Goal: Transaction & Acquisition: Obtain resource

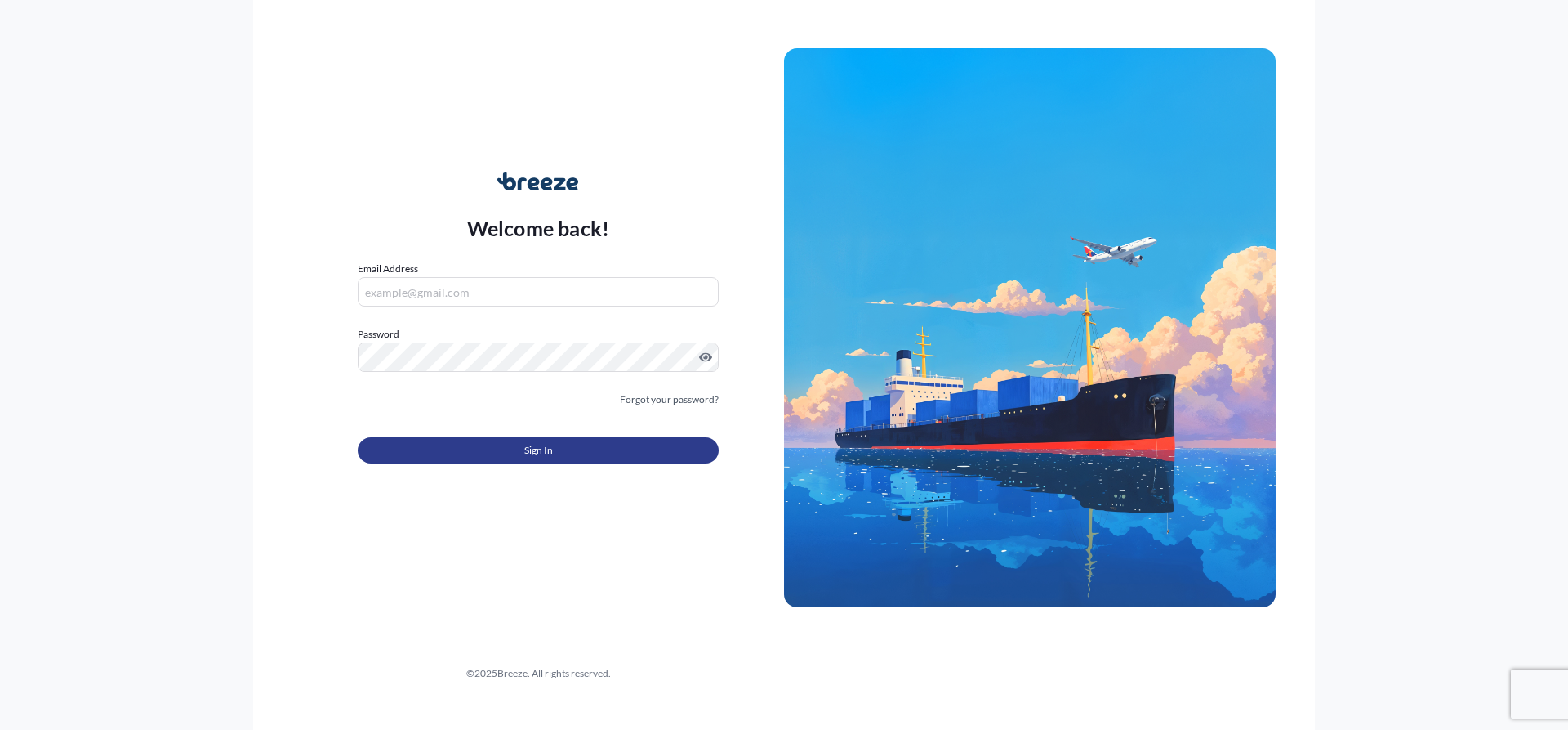
type input "[EMAIL_ADDRESS][DOMAIN_NAME]"
click at [536, 456] on span "Sign In" at bounding box center [539, 450] width 29 height 16
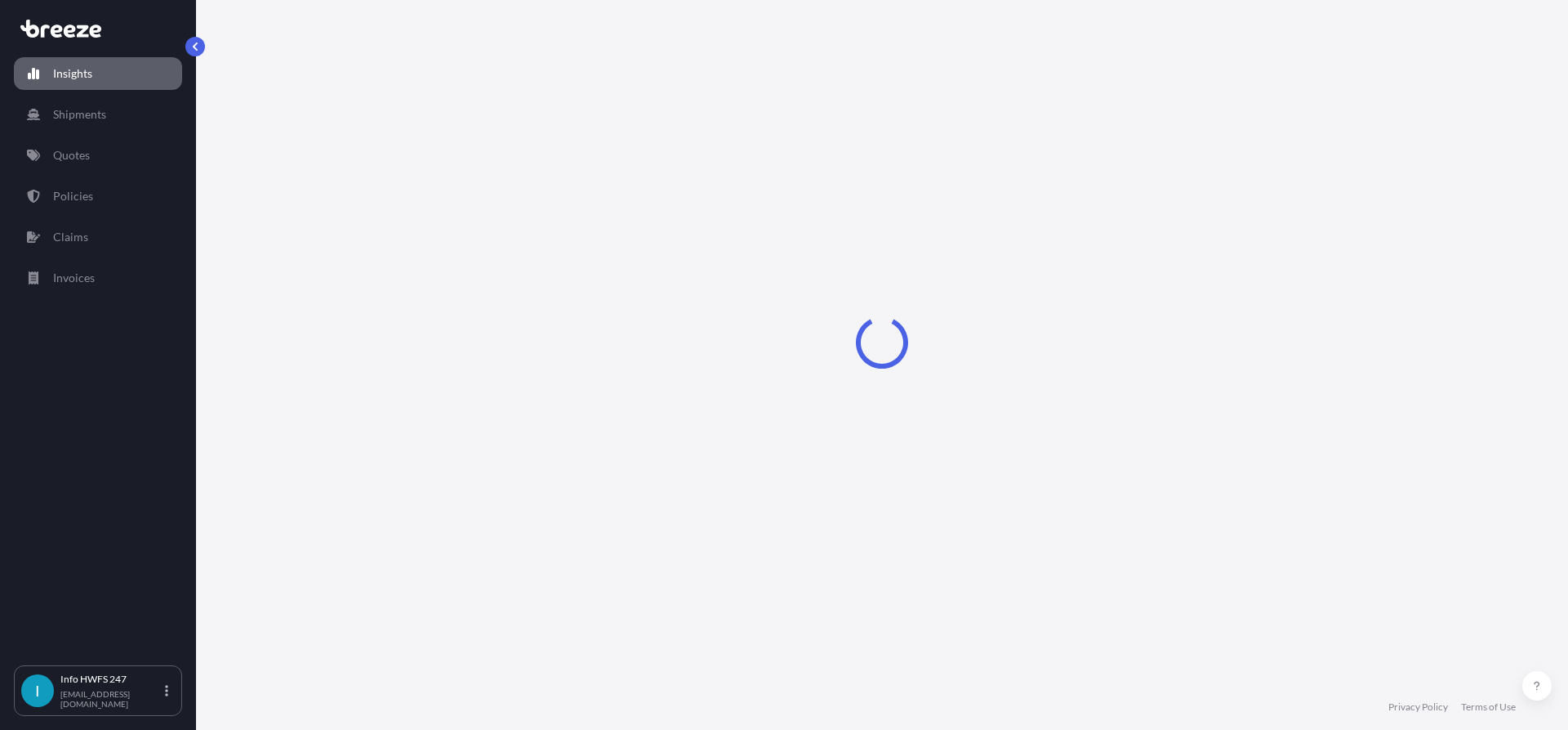
select select "2025"
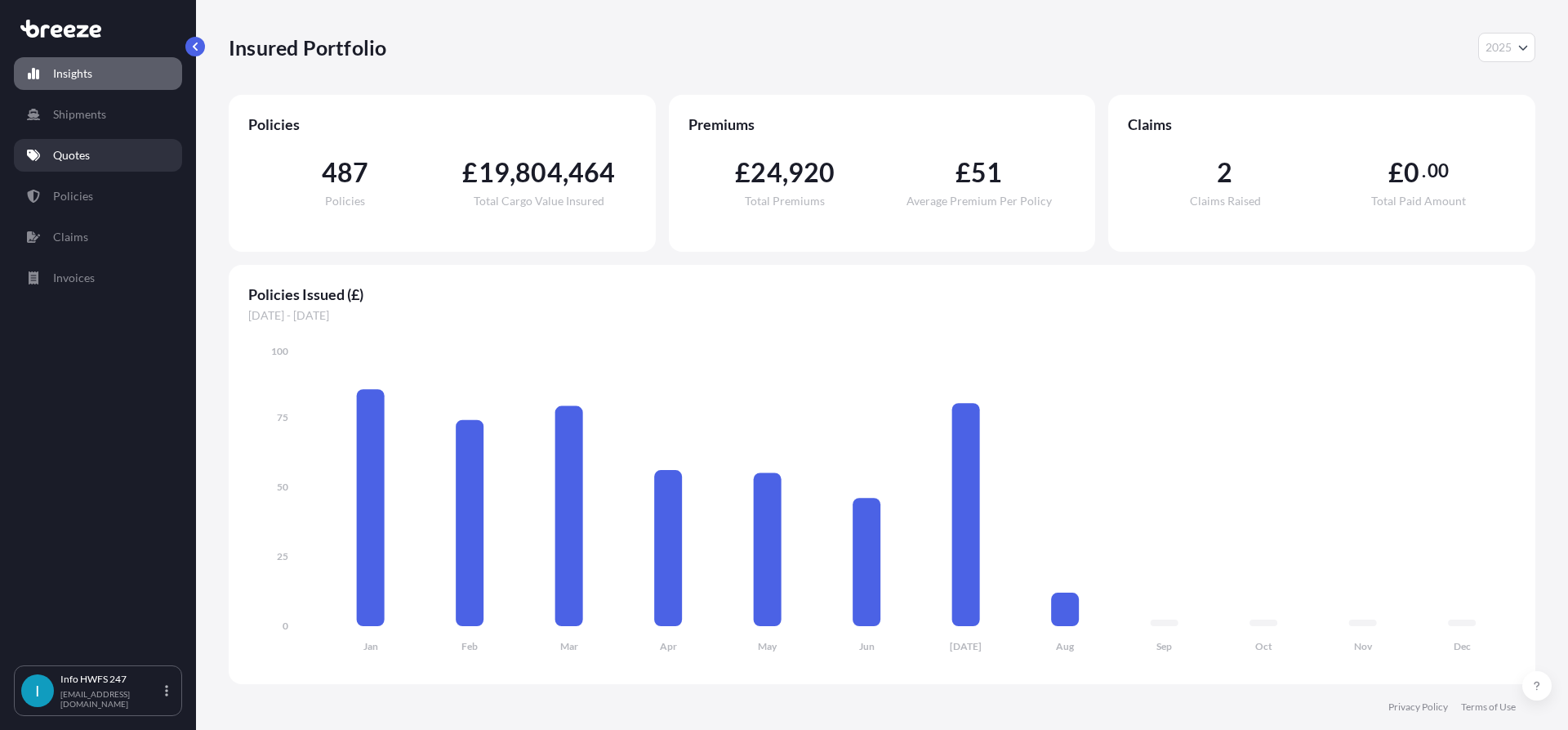
click at [101, 142] on link "Quotes" at bounding box center [98, 155] width 168 height 32
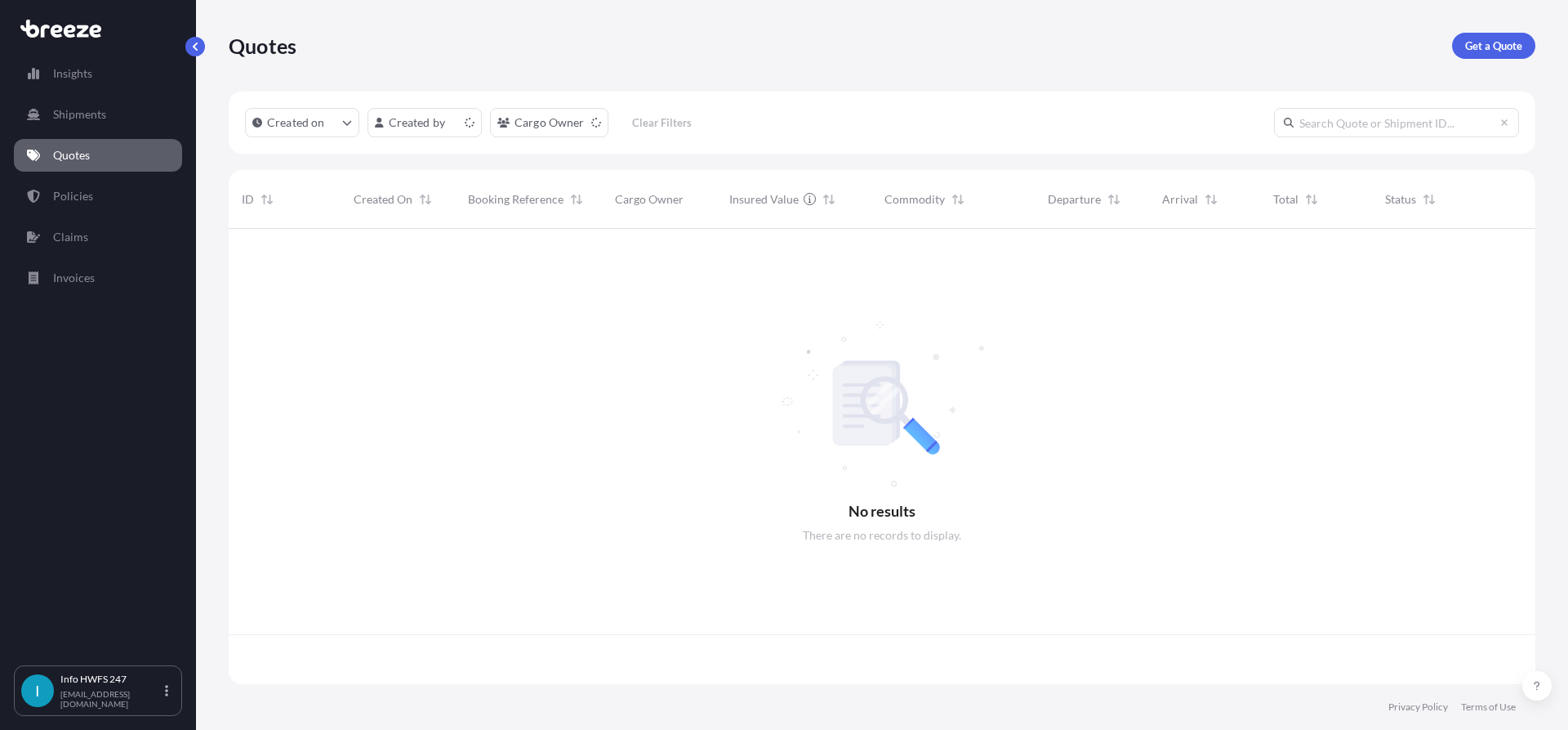
scroll to position [452, 1294]
click at [1505, 36] on link "Get a Quote" at bounding box center [1494, 45] width 83 height 26
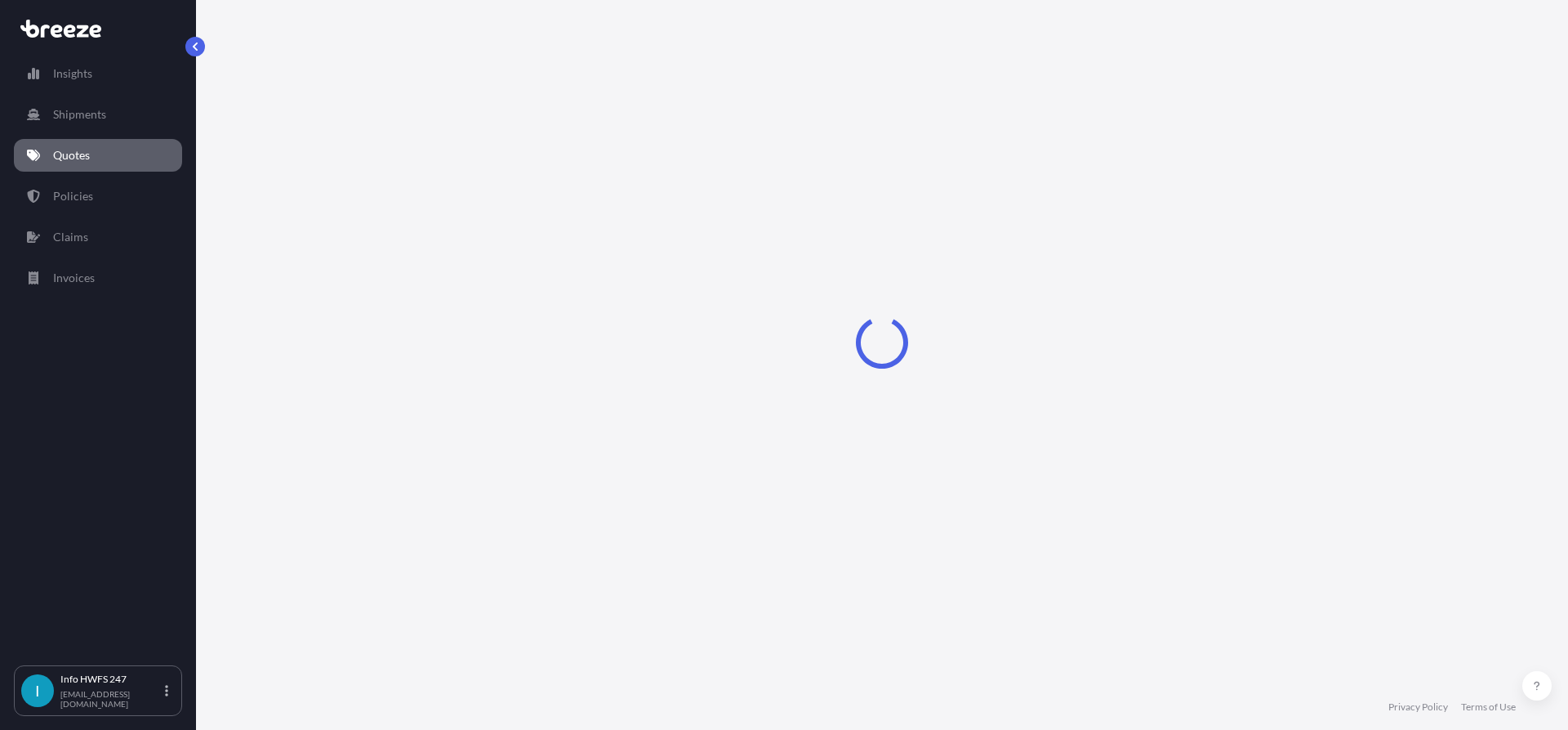
select select "Road"
select select "Air"
select select "1"
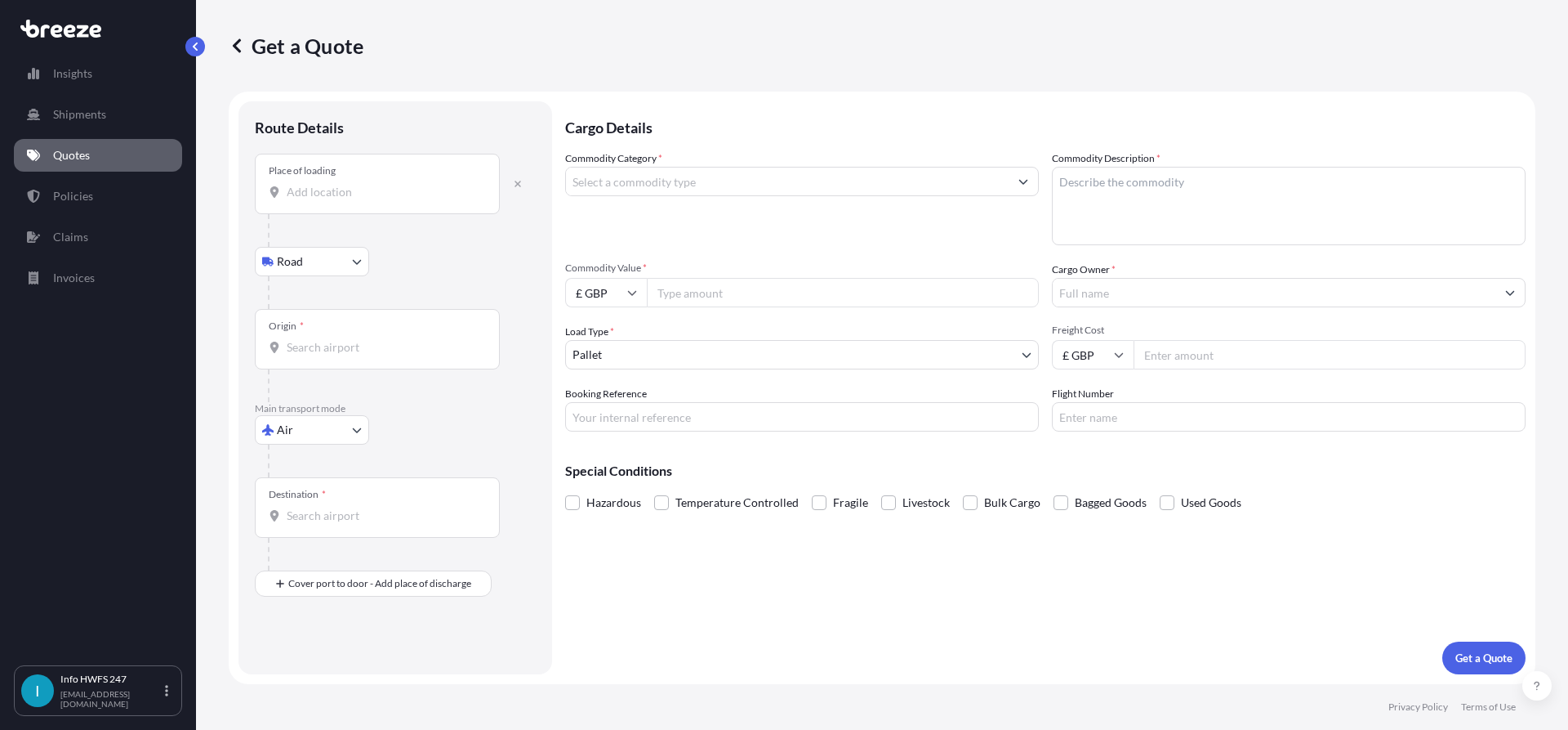
click at [350, 201] on div "Place of loading" at bounding box center [377, 184] width 245 height 60
click at [350, 201] on input "Place of loading" at bounding box center [382, 191] width 193 height 16
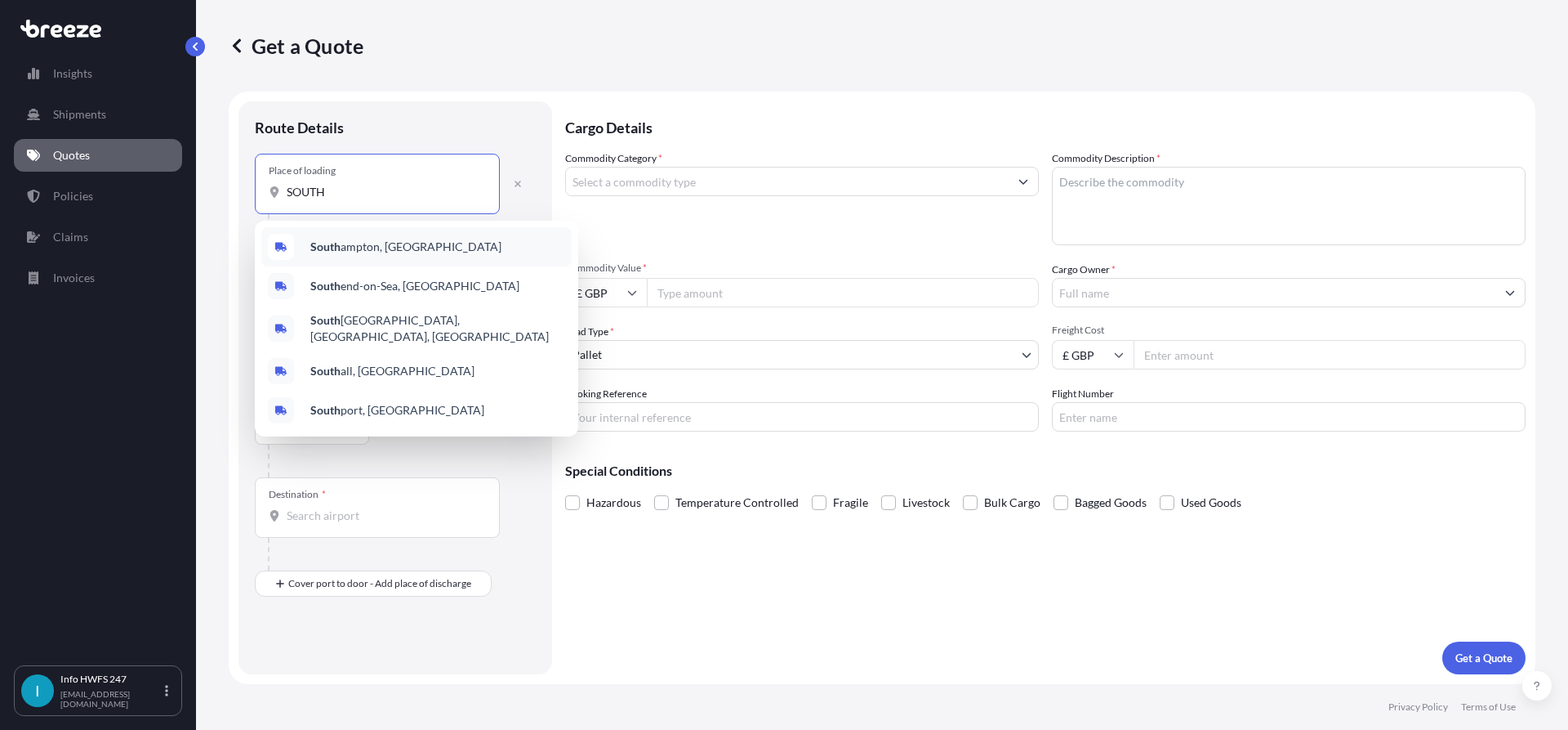
click at [357, 252] on span "[GEOGRAPHIC_DATA], [GEOGRAPHIC_DATA]" at bounding box center [405, 246] width 191 height 16
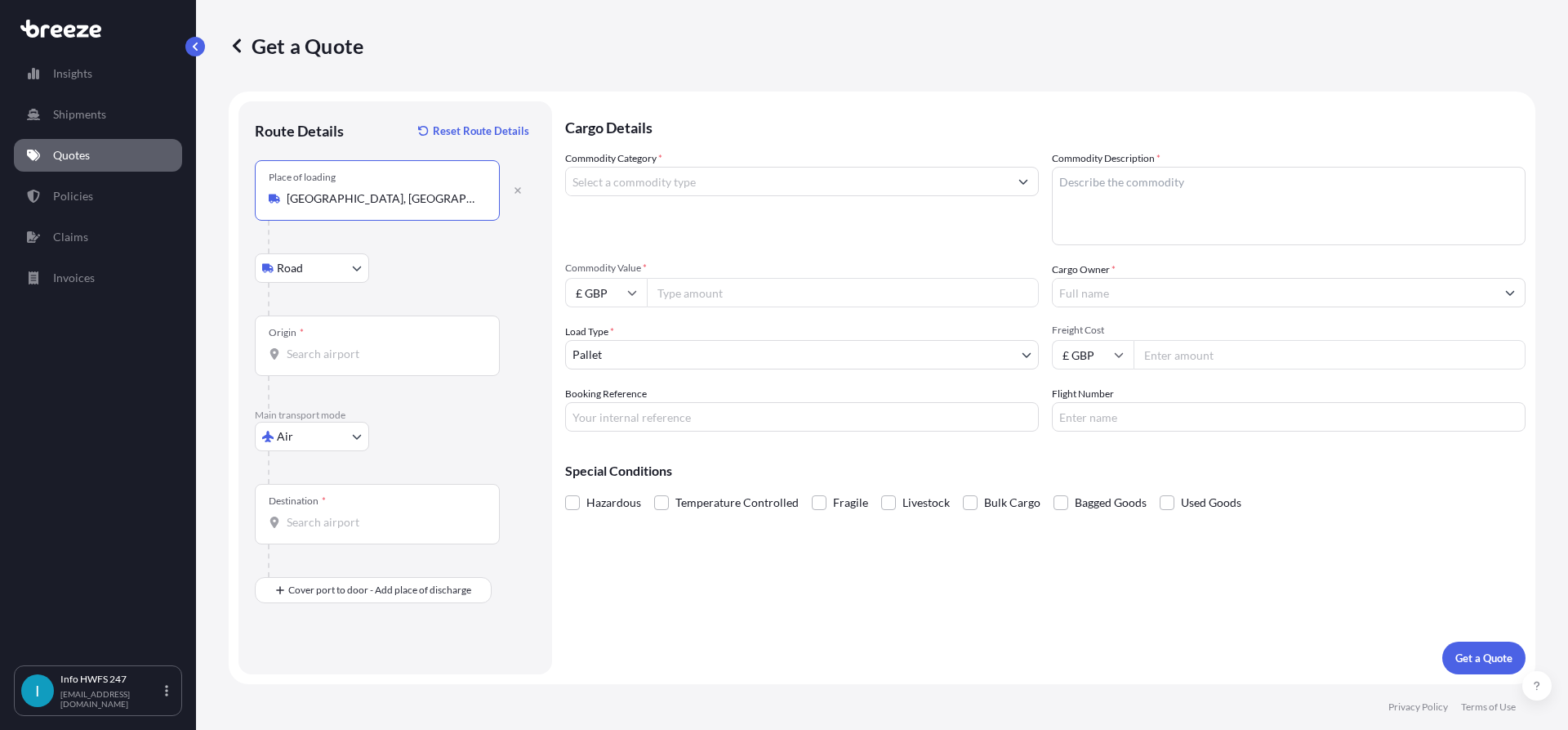
type input "[GEOGRAPHIC_DATA], [GEOGRAPHIC_DATA]"
drag, startPoint x: 386, startPoint y: 334, endPoint x: 392, endPoint y: 345, distance: 12.5
click at [386, 335] on div "Origin *" at bounding box center [377, 345] width 245 height 60
click at [386, 346] on input "Origin *" at bounding box center [382, 354] width 193 height 16
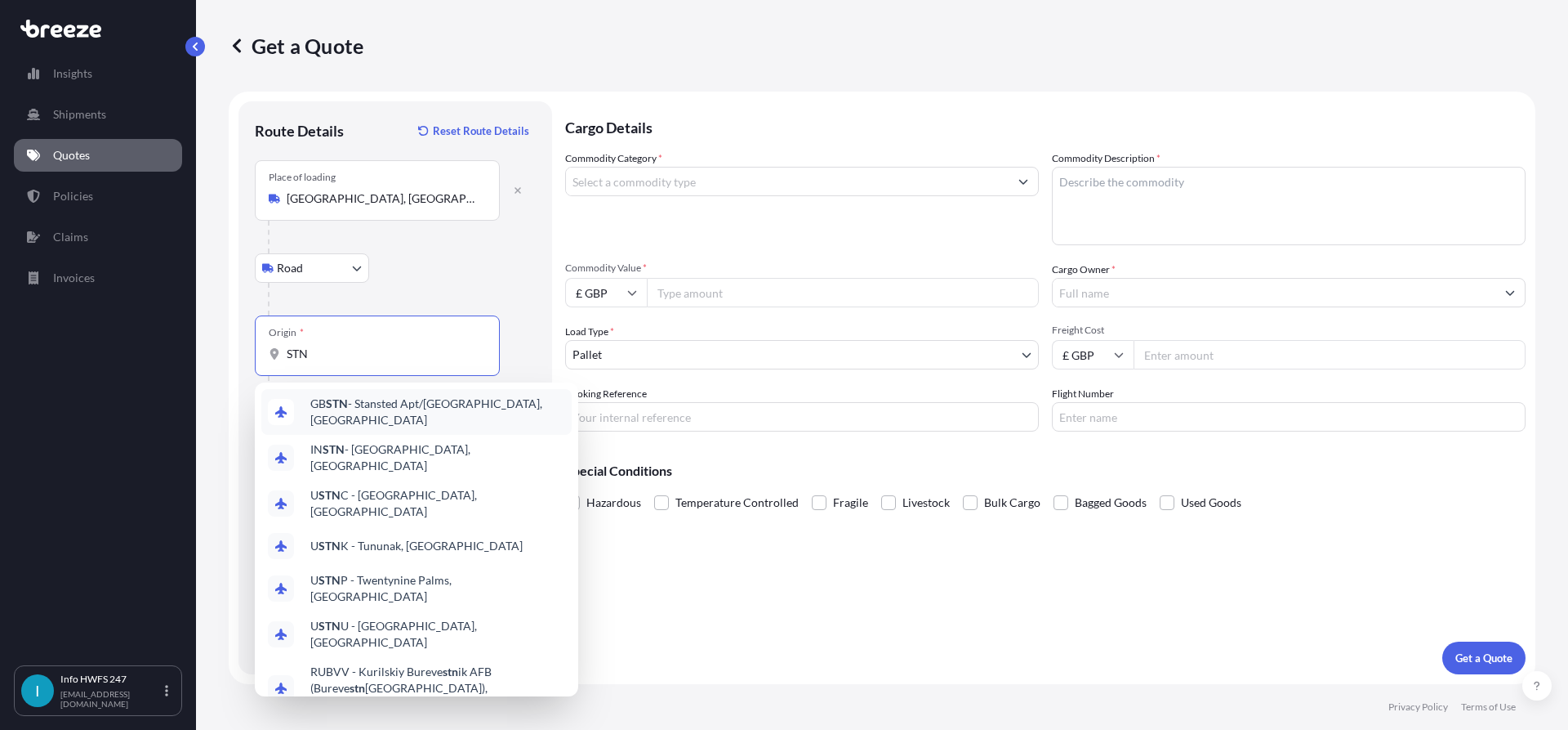
click at [427, 410] on span "GB STN - Stansted Apt/[GEOGRAPHIC_DATA], [GEOGRAPHIC_DATA]" at bounding box center [437, 411] width 255 height 32
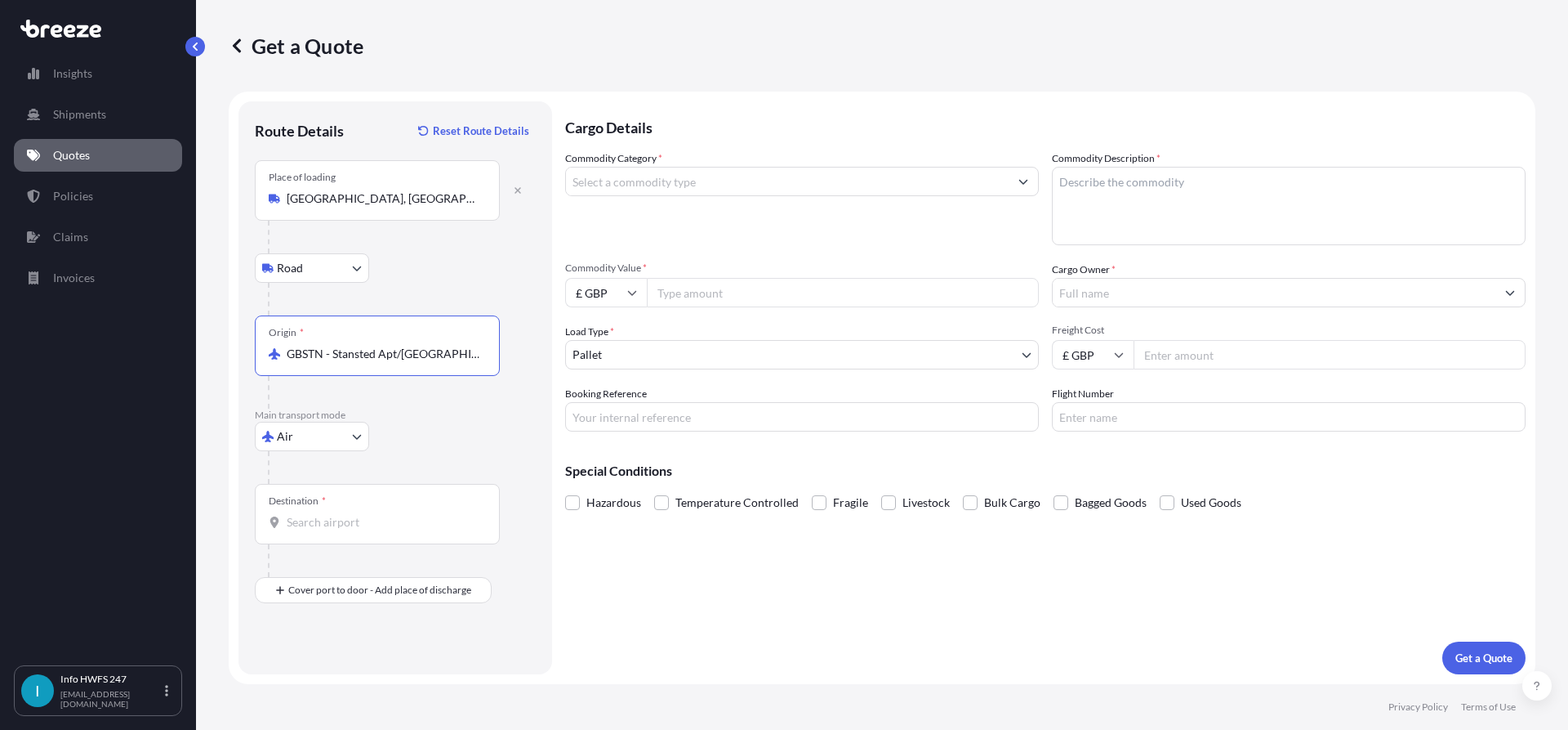
type input "GBSTN - Stansted Apt/[GEOGRAPHIC_DATA], [GEOGRAPHIC_DATA]"
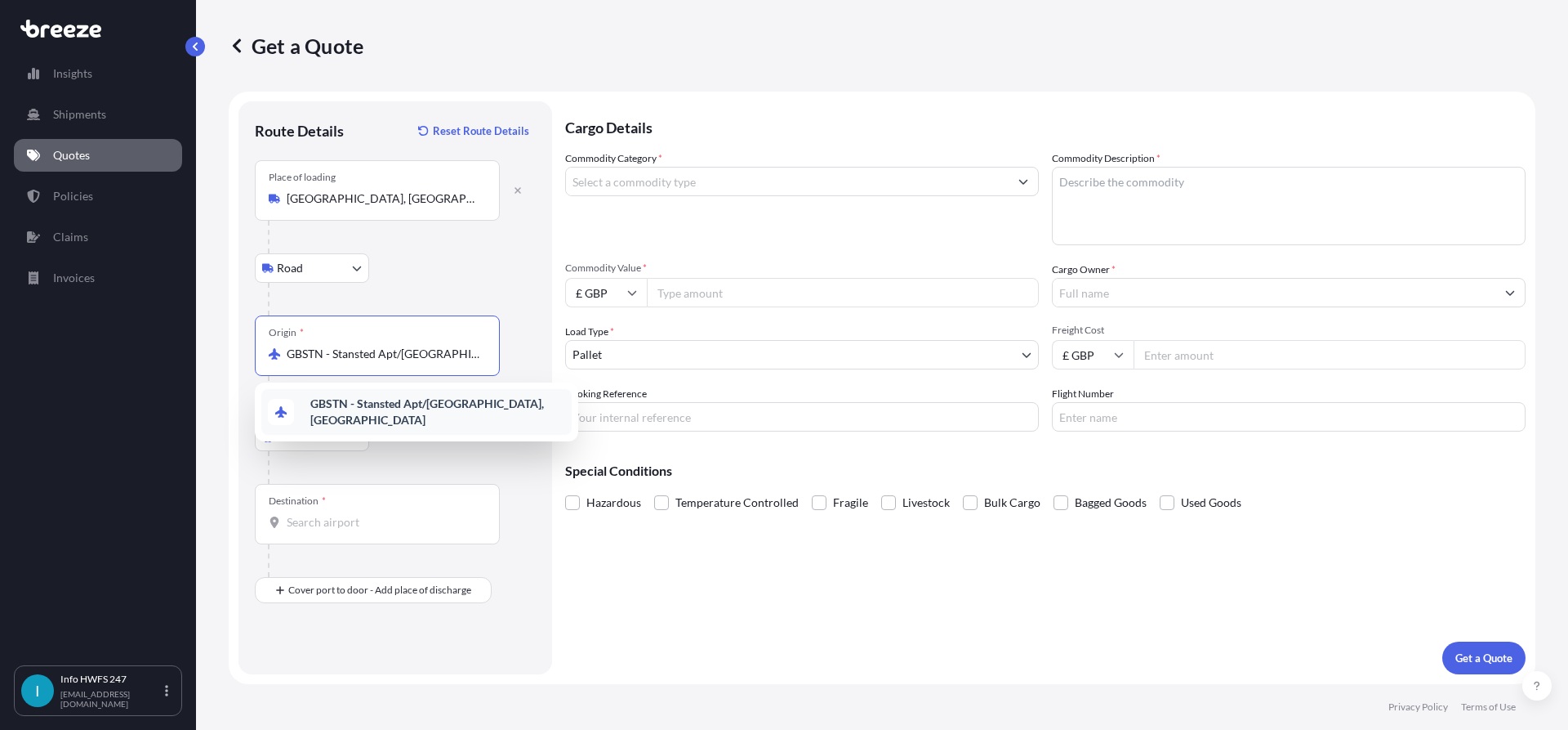
click at [386, 536] on div "Destination *" at bounding box center [377, 513] width 245 height 60
click at [386, 530] on input "Destination *" at bounding box center [382, 522] width 193 height 16
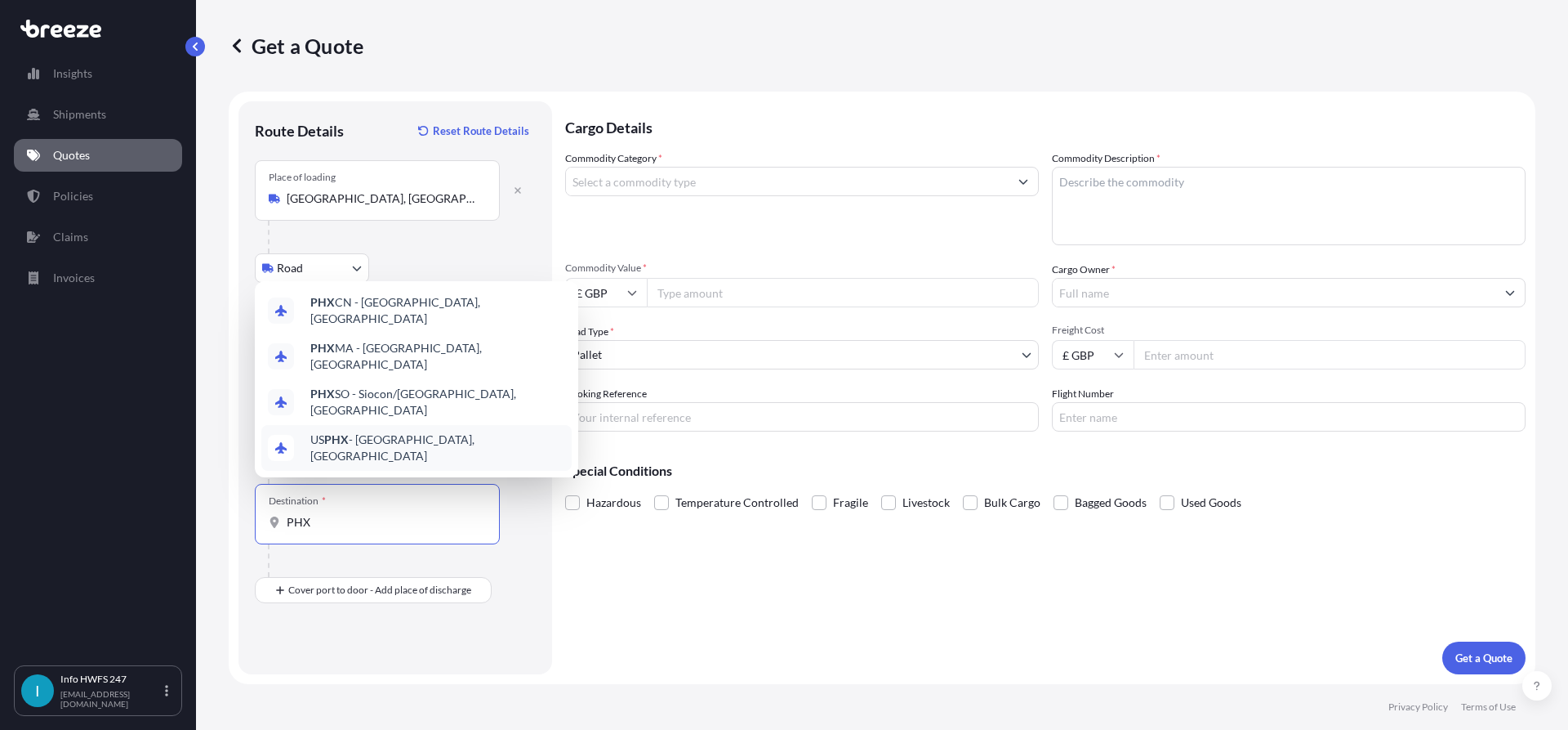
click at [419, 454] on span "US PHX - [GEOGRAPHIC_DATA], [GEOGRAPHIC_DATA]" at bounding box center [437, 448] width 255 height 32
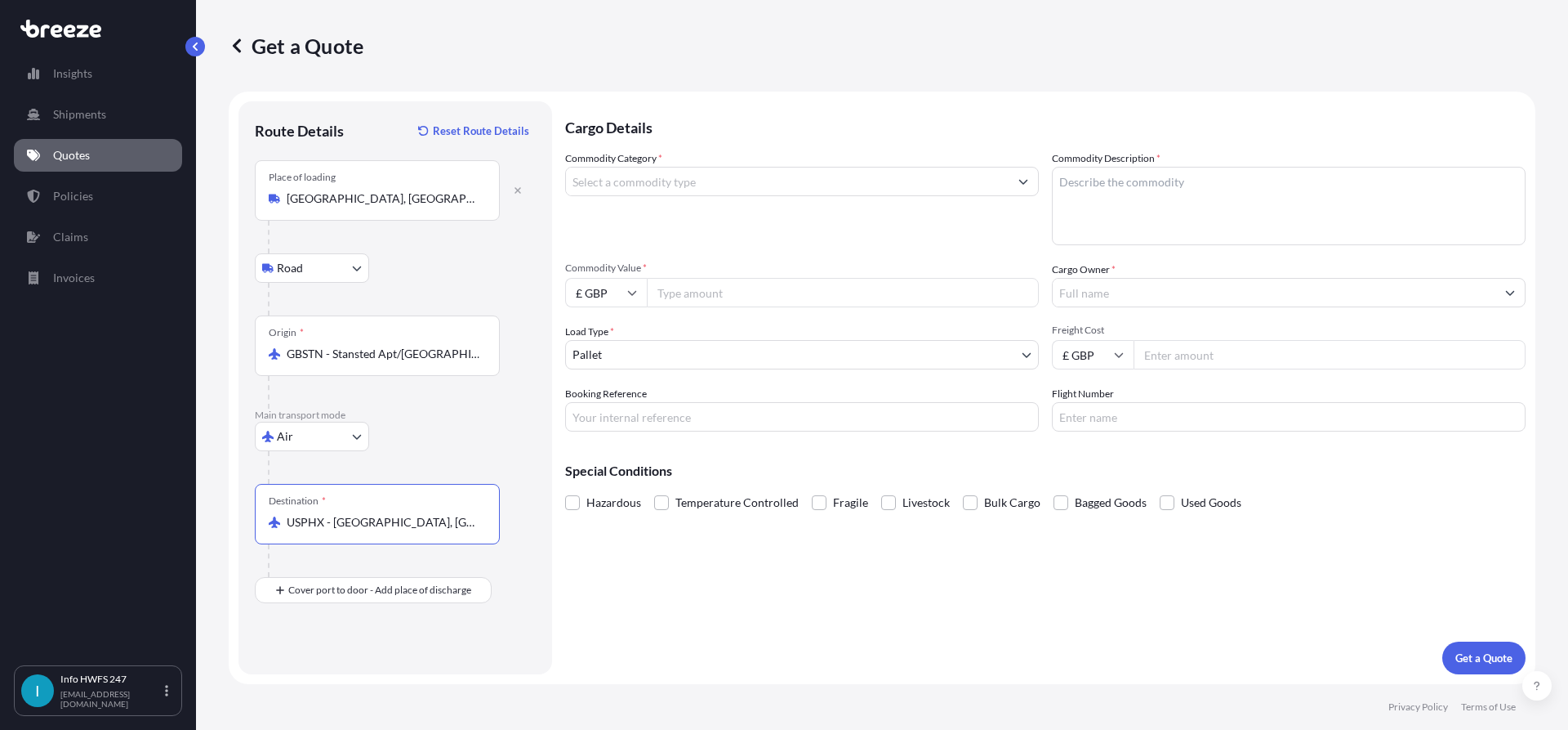
type input "USPHX - [GEOGRAPHIC_DATA], [GEOGRAPHIC_DATA]"
click at [680, 177] on input "Commodity Category *" at bounding box center [787, 181] width 443 height 30
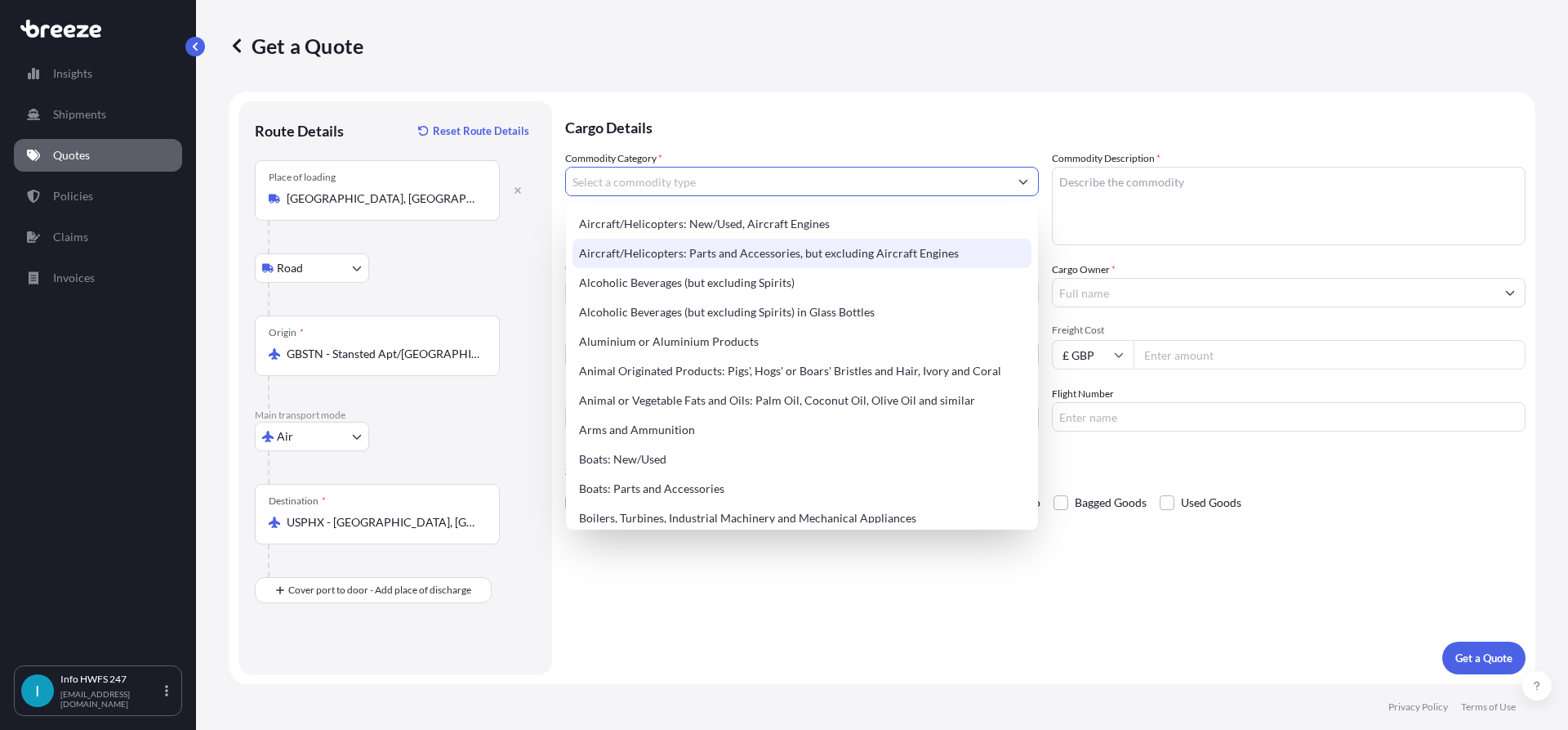
click at [755, 252] on div "Aircraft/Helicopters: Parts and Accessories, but excluding Aircraft Engines" at bounding box center [802, 253] width 459 height 30
type input "Aircraft/Helicopters: Parts and Accessories, but excluding Aircraft Engines"
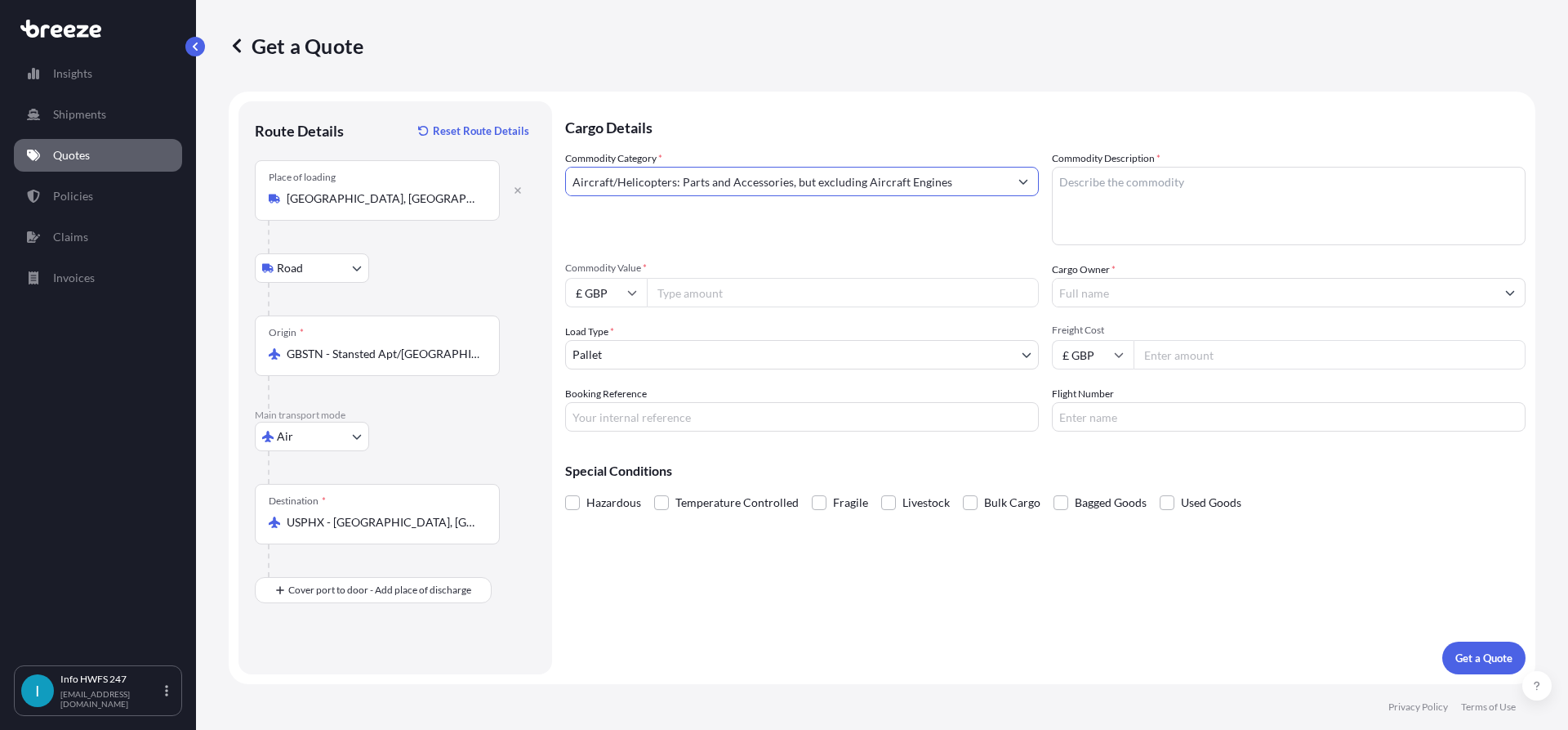
click at [1157, 168] on textarea "Commodity Description *" at bounding box center [1289, 206] width 474 height 78
type textarea "CIVIL AIRCRAFT PART - OIL LUBE PUMP"
click at [588, 290] on input "£ GBP" at bounding box center [606, 292] width 82 height 30
click at [609, 410] on div "$ USD" at bounding box center [606, 406] width 69 height 31
type input "$ USD"
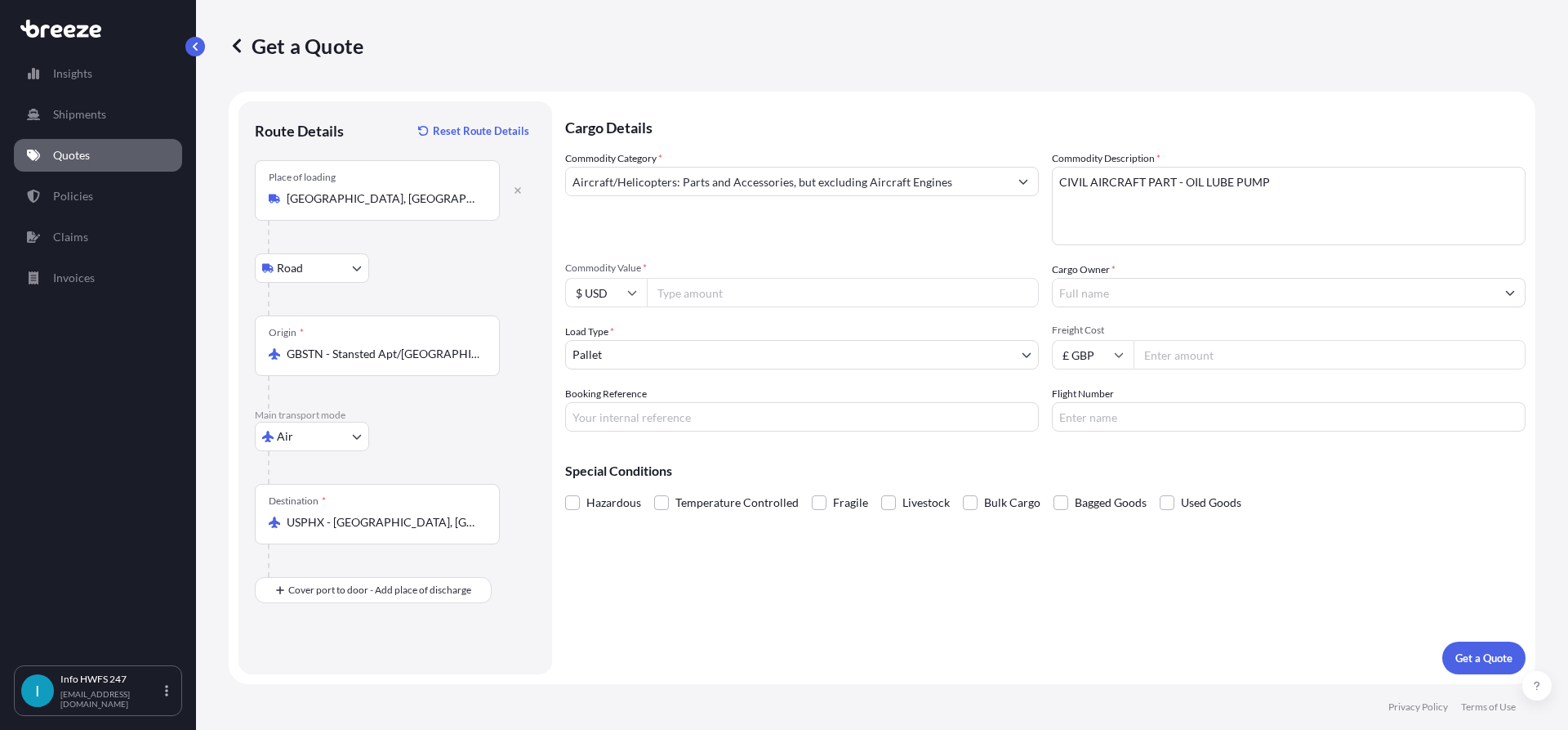
click at [714, 296] on input "Commodity Value *" at bounding box center [843, 292] width 392 height 30
type input "81417.05"
click at [1175, 284] on input "Cargo Owner *" at bounding box center [1273, 292] width 443 height 30
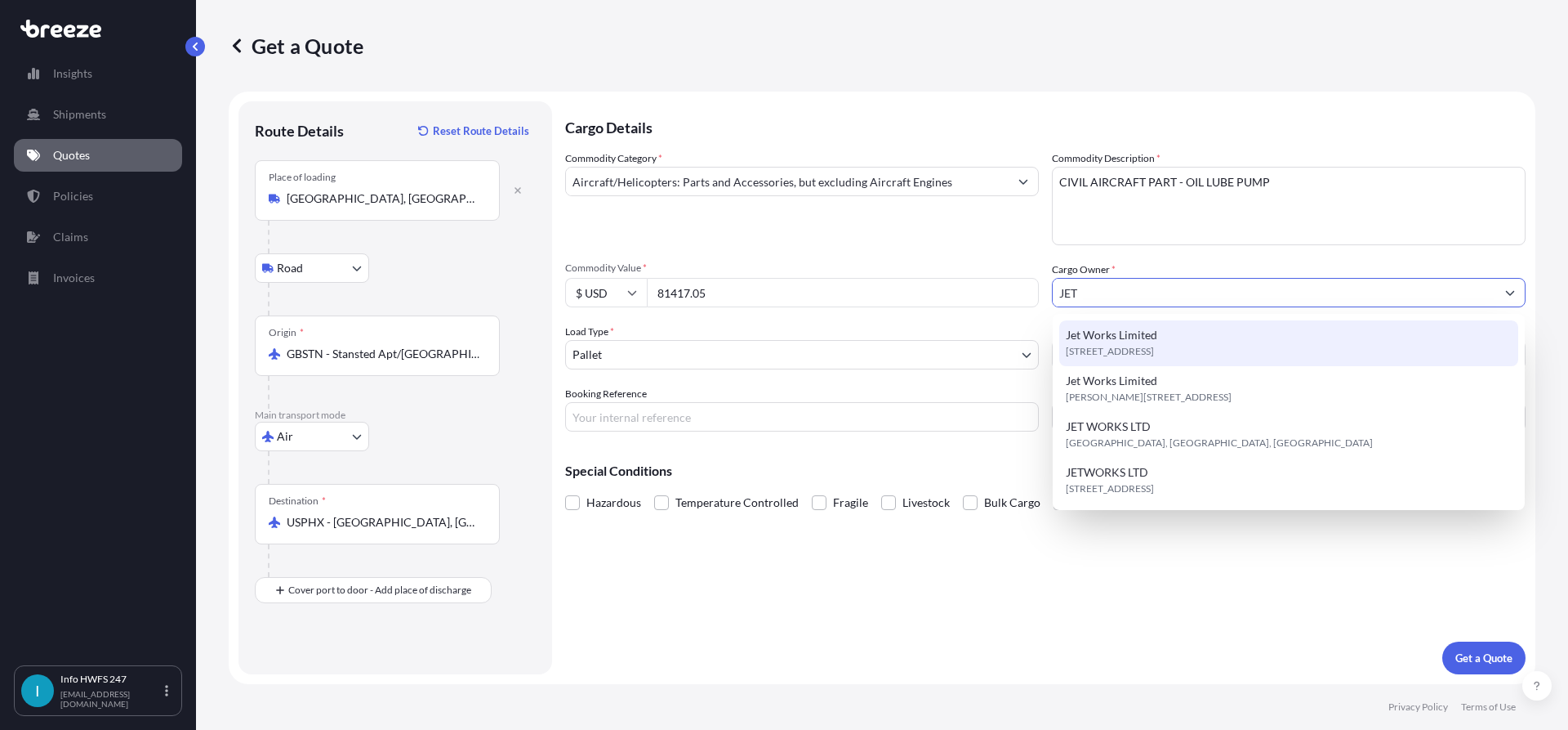
click at [1150, 353] on span "[STREET_ADDRESS]" at bounding box center [1110, 351] width 88 height 16
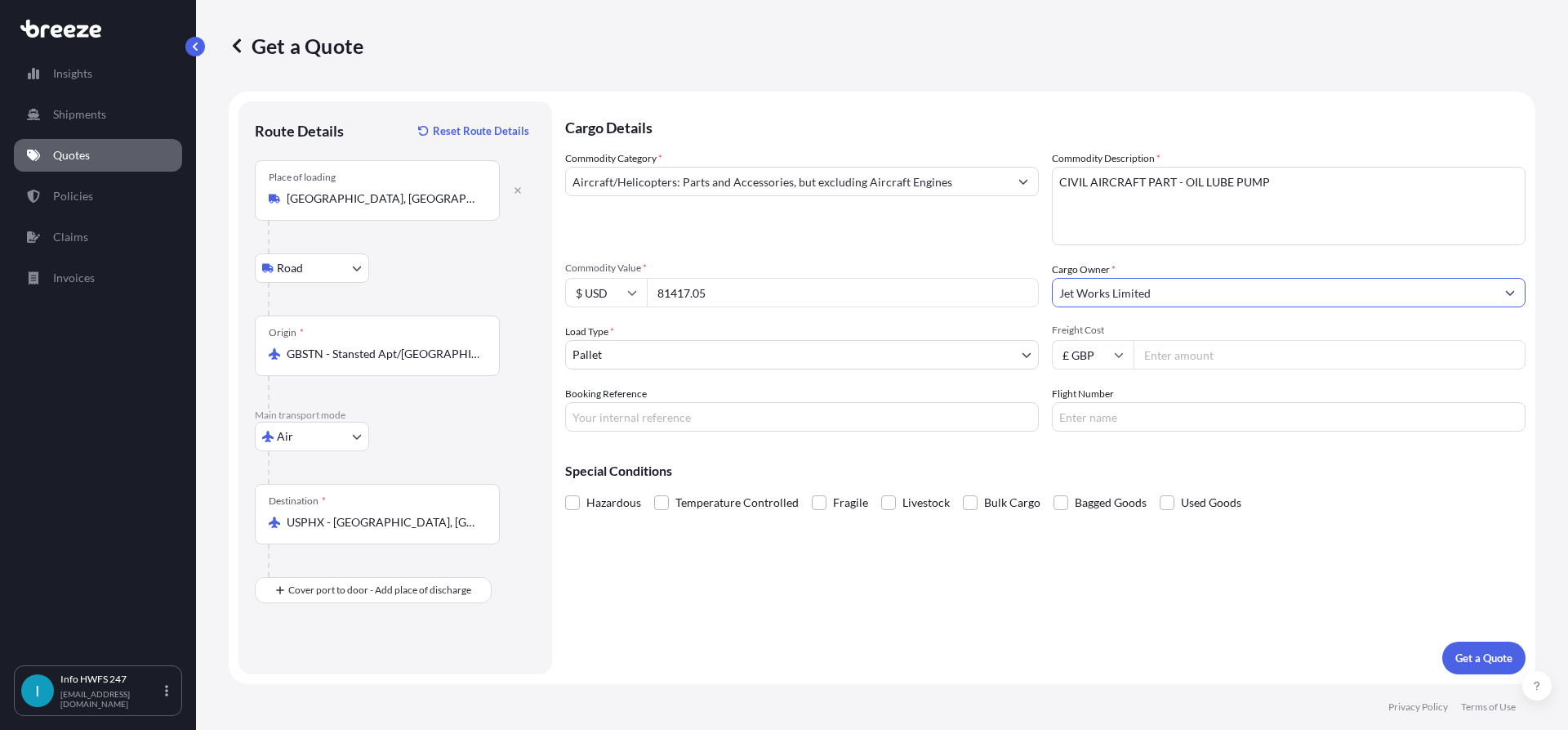
type input "Jet Works Limited"
click at [631, 425] on input "Booking Reference" at bounding box center [802, 416] width 474 height 30
paste input "HE164345"
type input "HE164345"
click at [1450, 666] on button "Get a Quote" at bounding box center [1484, 658] width 83 height 32
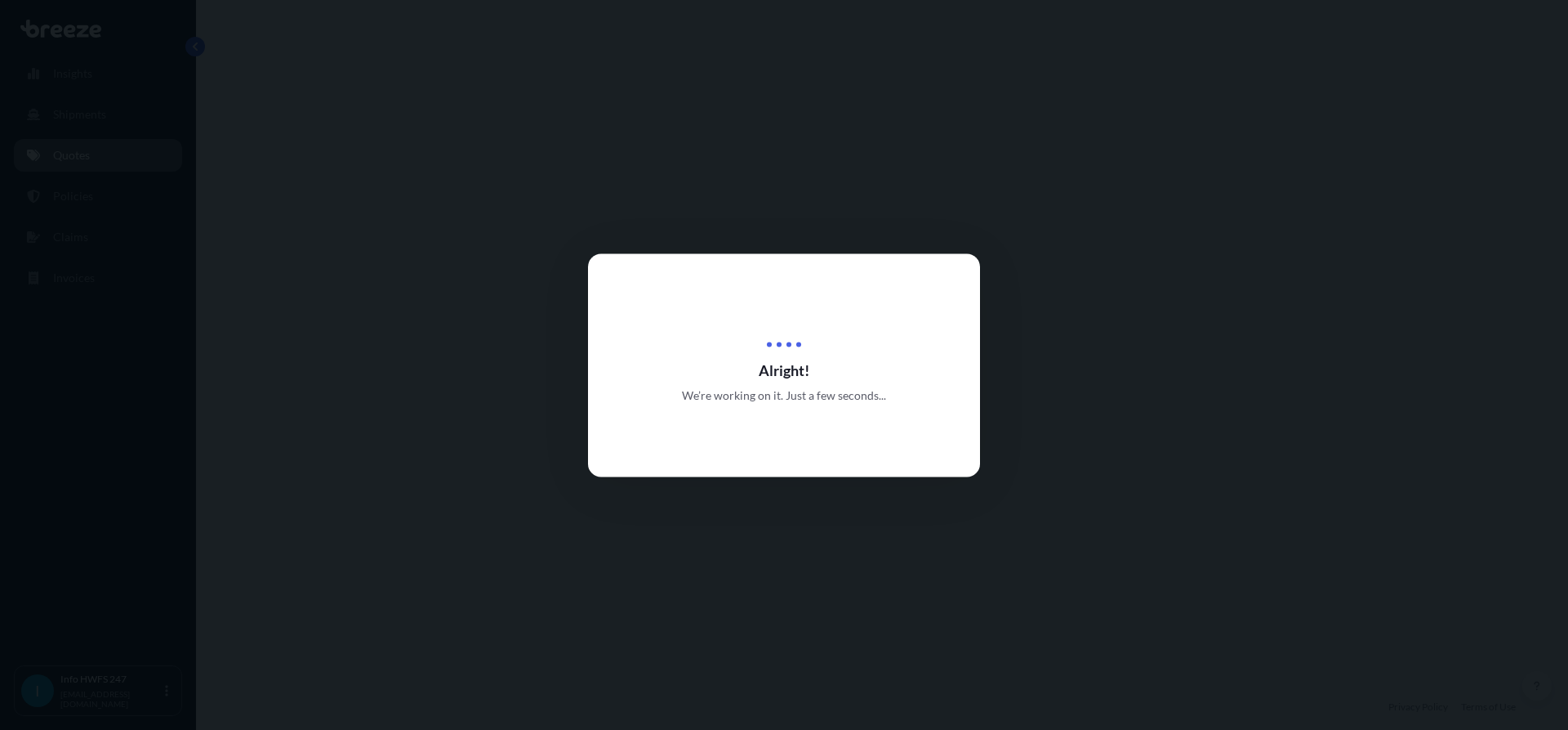
select select "Road"
select select "Air"
select select "1"
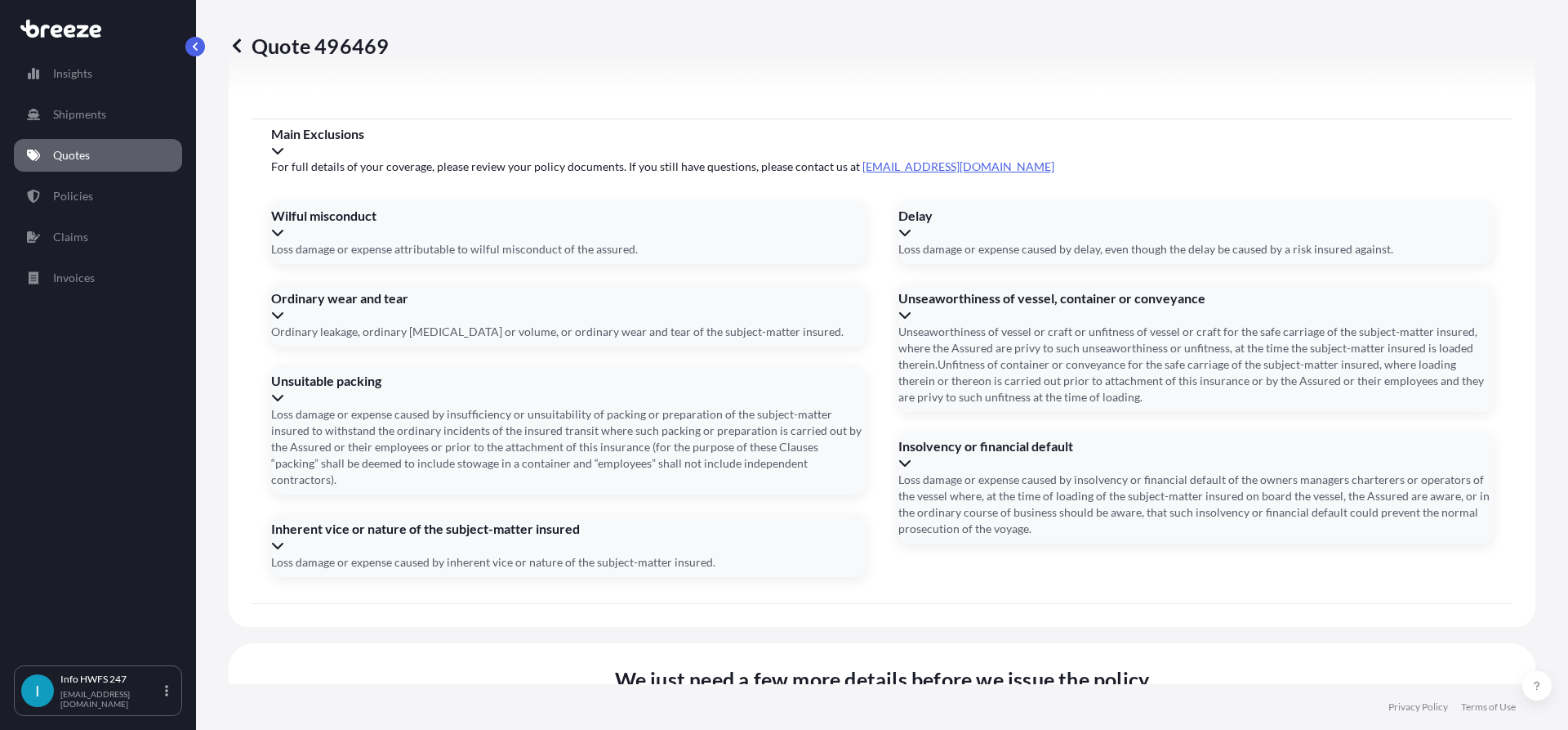
scroll to position [1978, 0]
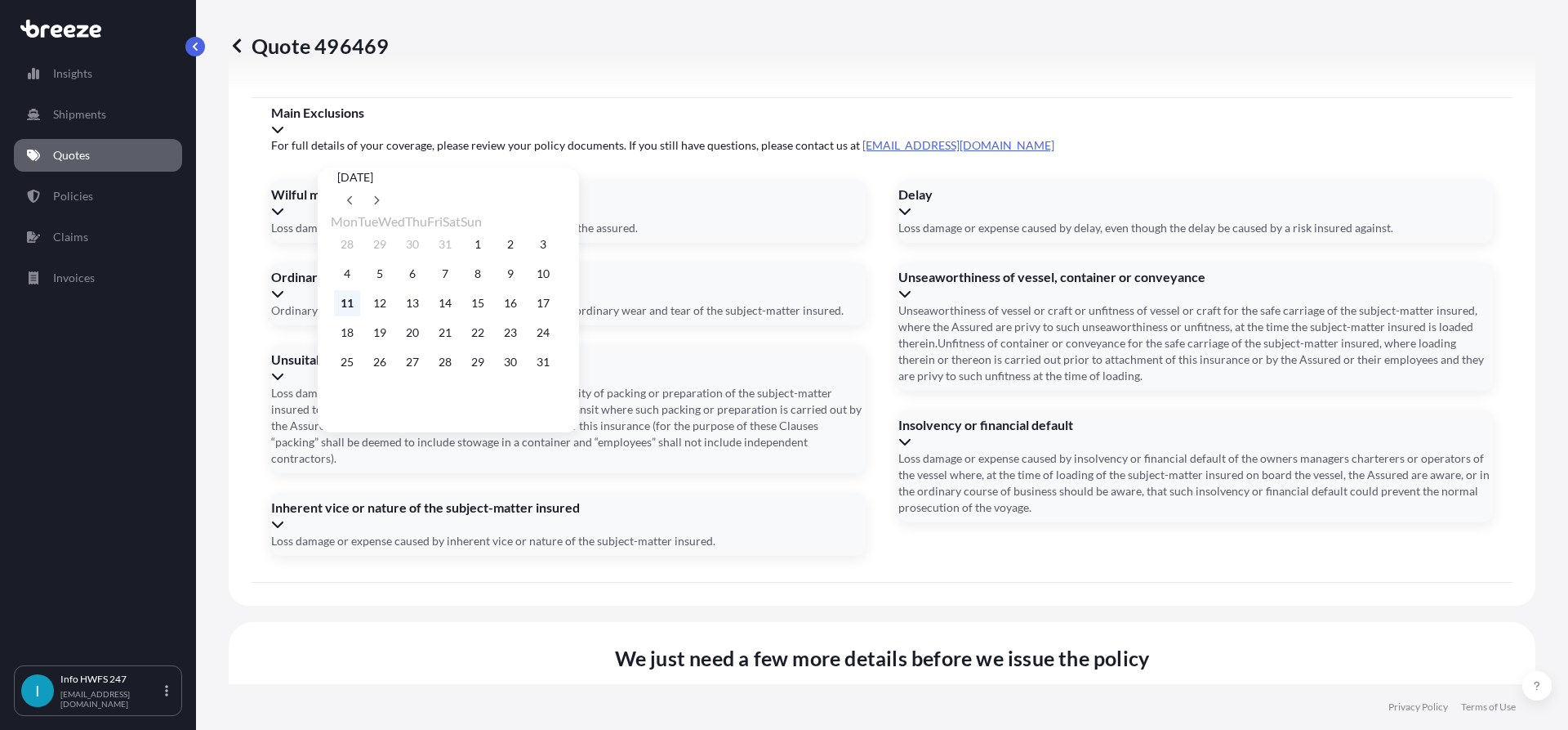
click at [338, 313] on button "11" at bounding box center [347, 303] width 26 height 26
type input "[DATE]"
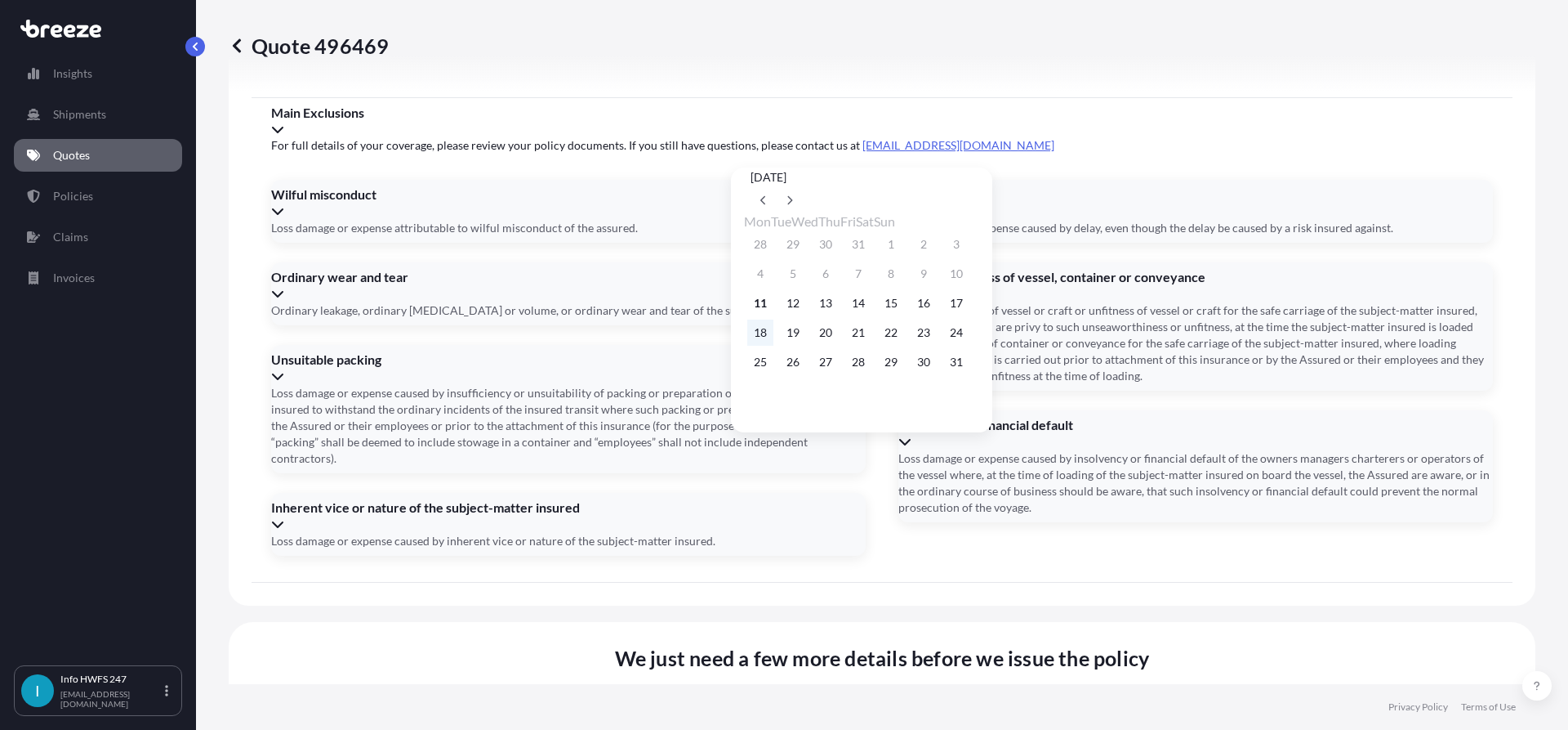
click at [759, 339] on button "18" at bounding box center [760, 332] width 26 height 26
type input "[DATE]"
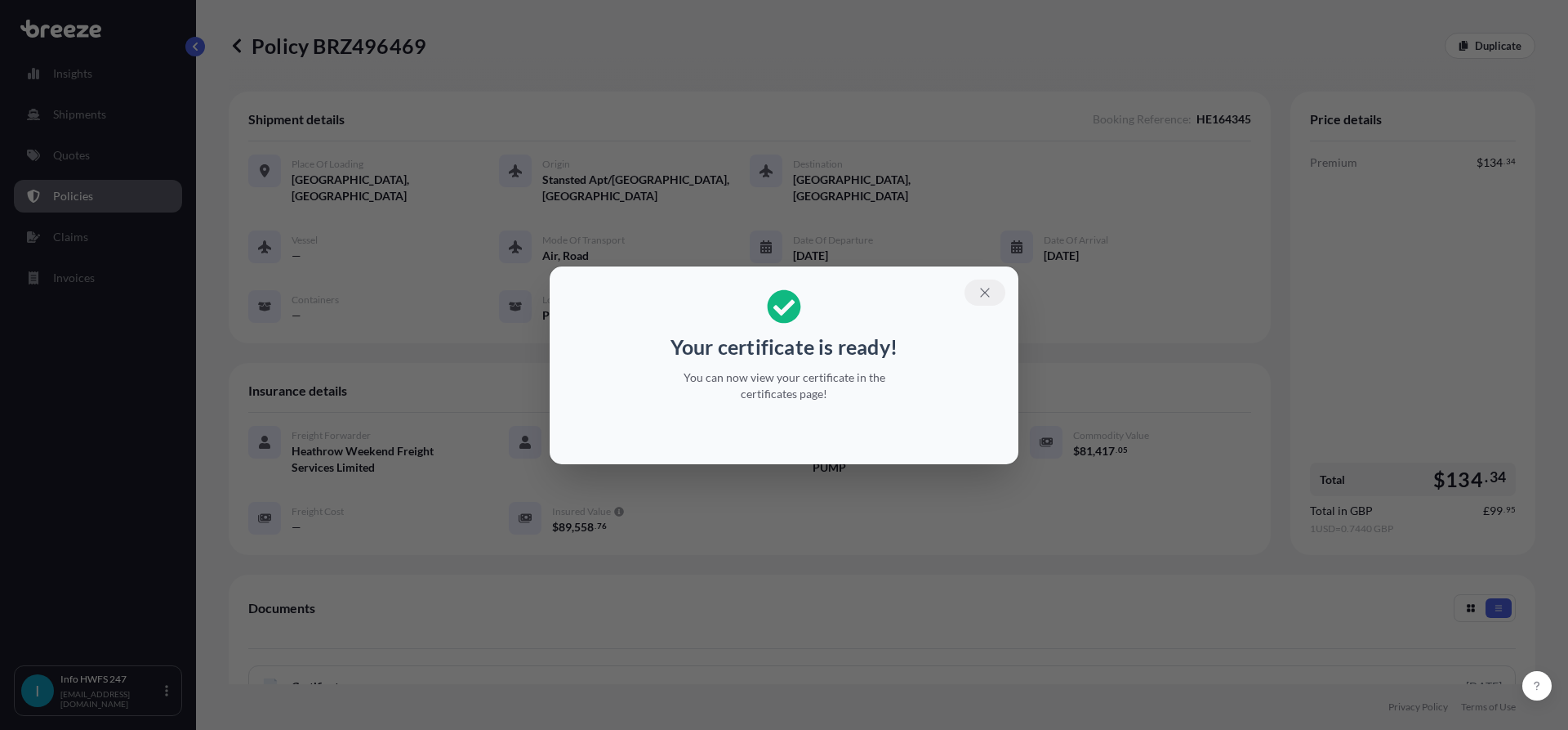
click at [990, 291] on icon "button" at bounding box center [984, 292] width 14 height 14
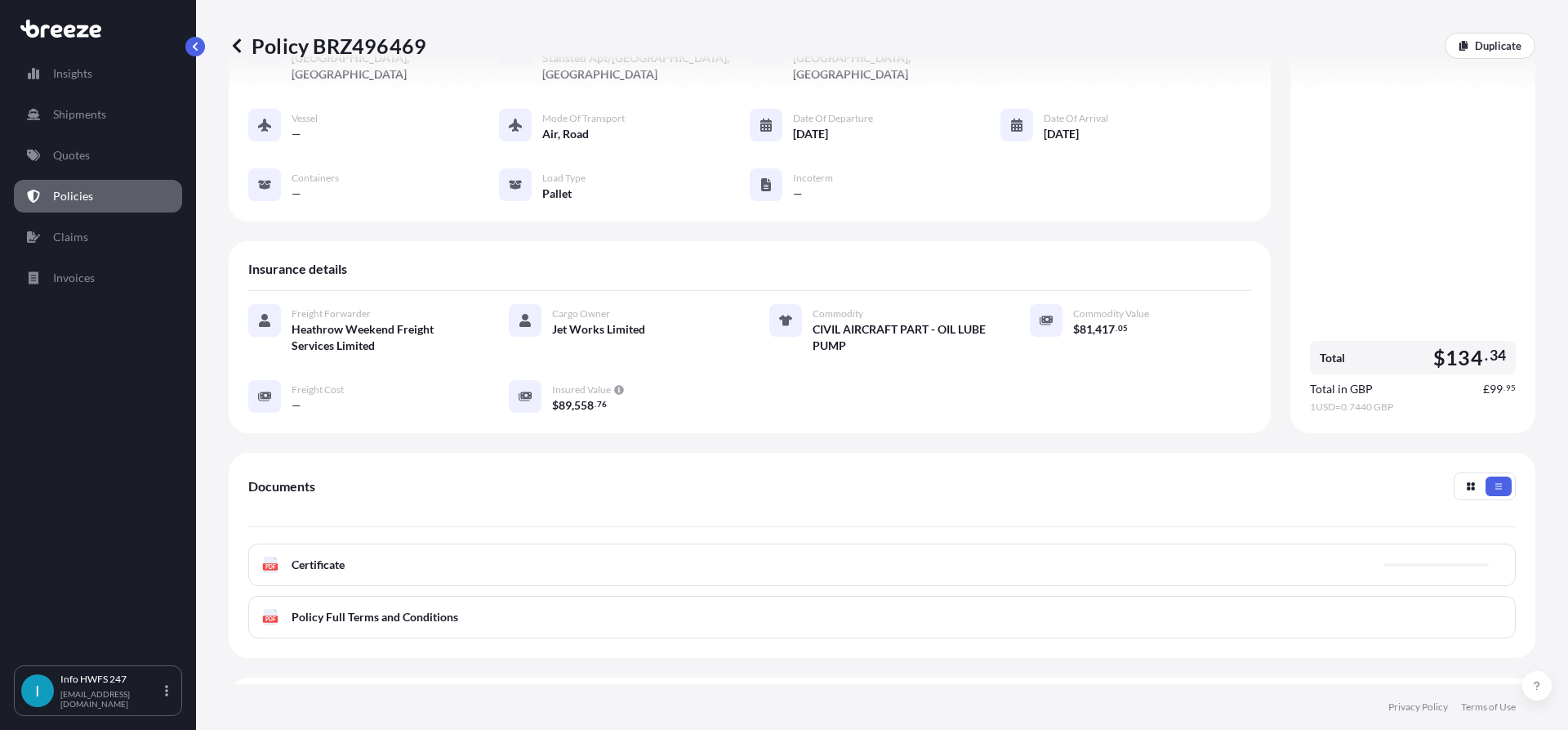
scroll to position [253, 0]
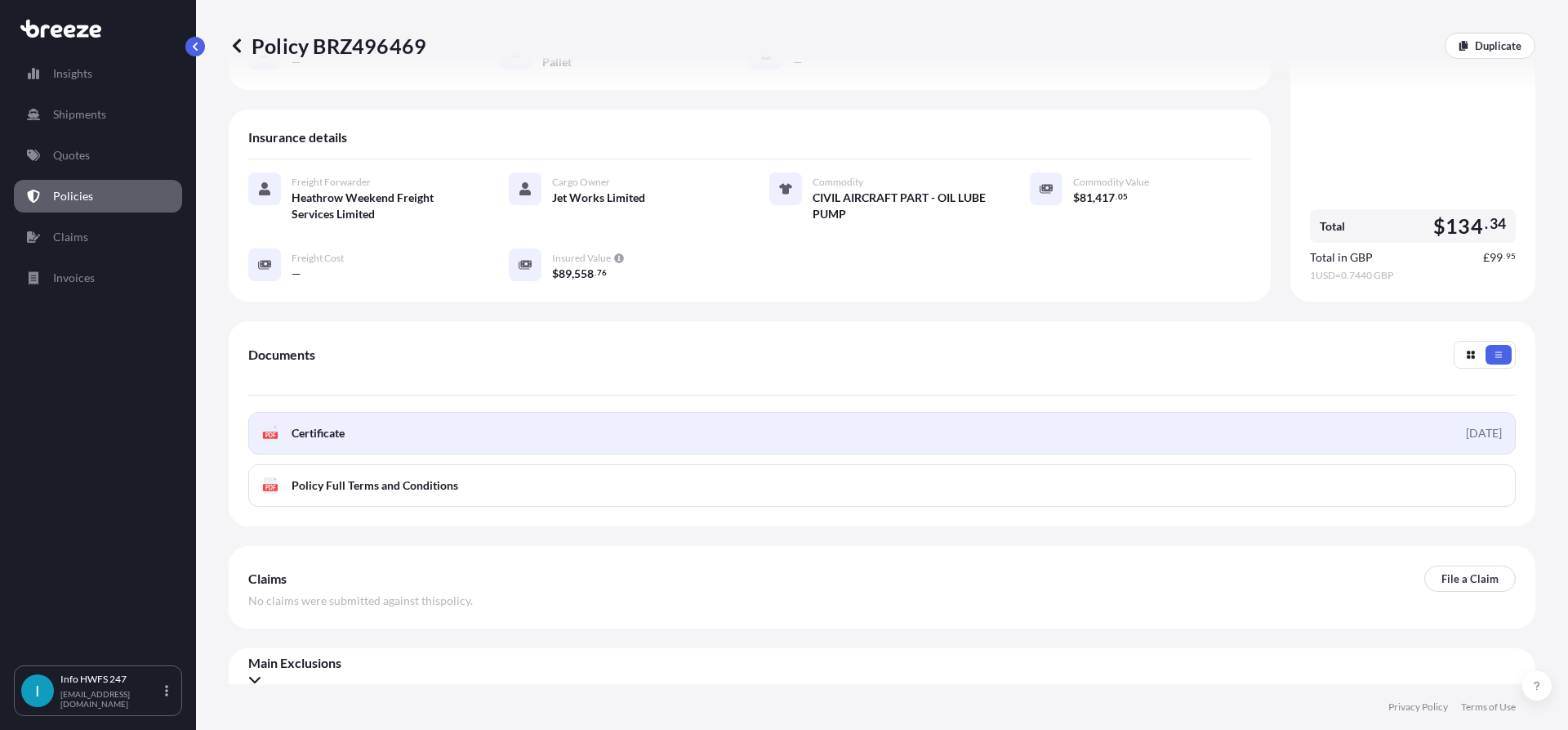
click at [1334, 414] on link "PDF Certificate [DATE]" at bounding box center [882, 433] width 1267 height 42
